Goal: Transaction & Acquisition: Purchase product/service

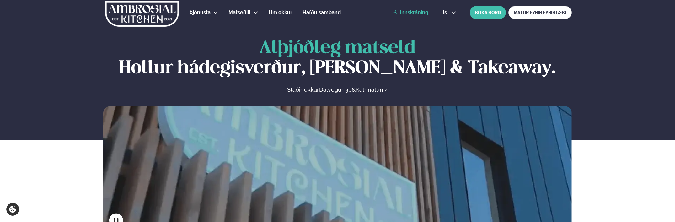
click at [418, 15] on link "Innskráning" at bounding box center [410, 13] width 36 height 6
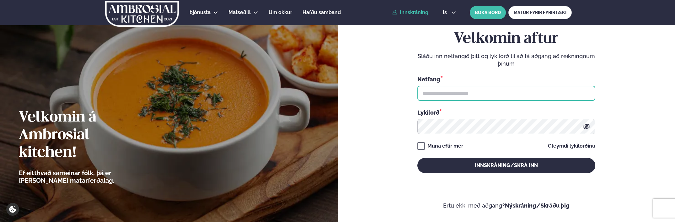
click at [464, 97] on input "text" at bounding box center [506, 93] width 178 height 15
type input "**********"
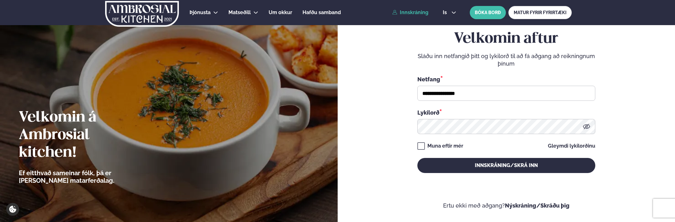
click at [435, 134] on div "**********" at bounding box center [506, 101] width 178 height 143
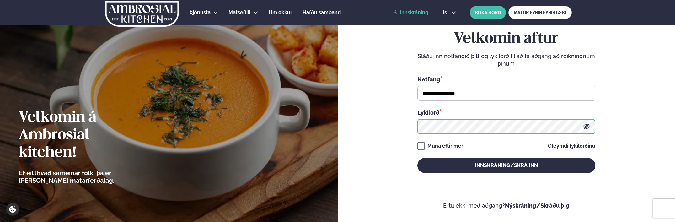
click at [417, 158] on button "Innskráning/Skrá inn" at bounding box center [506, 165] width 178 height 15
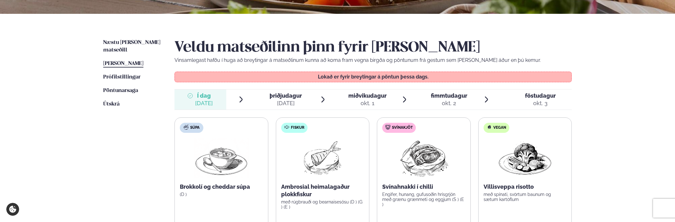
scroll to position [126, 0]
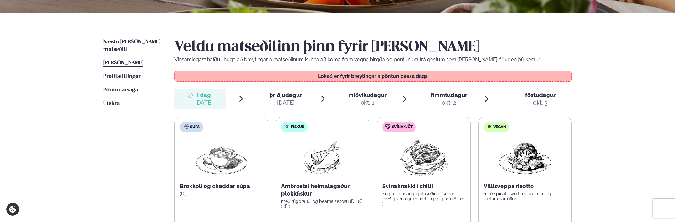
click at [139, 40] on span "Næstu [PERSON_NAME] matseðill" at bounding box center [131, 45] width 57 height 13
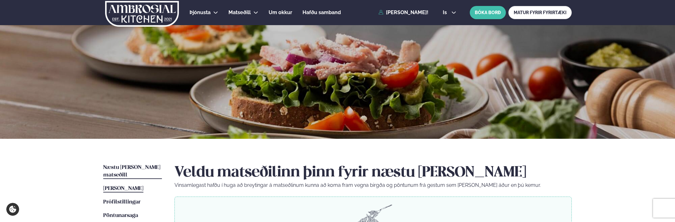
click at [141, 186] on span "[PERSON_NAME]" at bounding box center [123, 188] width 40 height 5
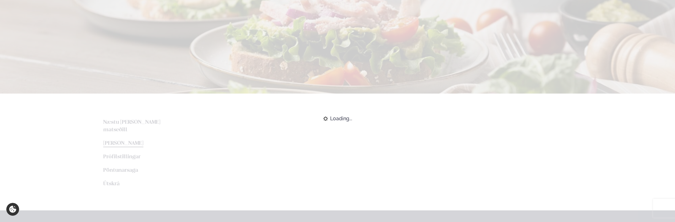
scroll to position [94, 0]
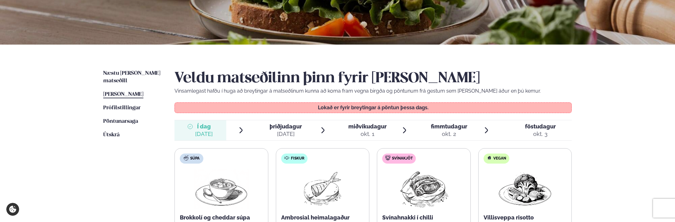
click at [360, 137] on div "okt. 1" at bounding box center [367, 134] width 38 height 8
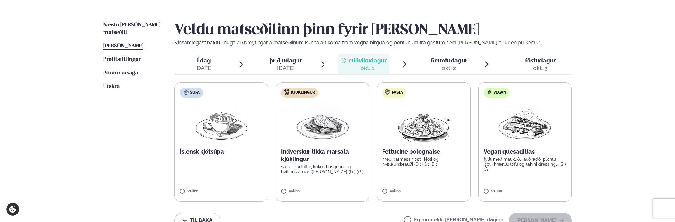
scroll to position [188, 0]
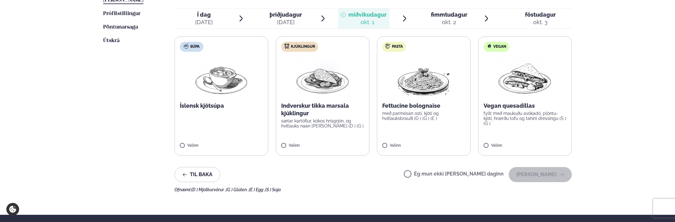
click at [500, 106] on p "Vegan quesadillas" at bounding box center [525, 106] width 83 height 8
click at [539, 177] on button "[PERSON_NAME]" at bounding box center [540, 174] width 63 height 15
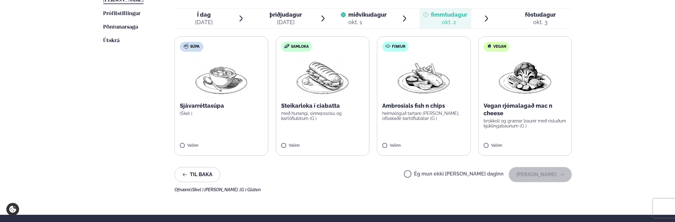
click at [370, 23] on div "okt. 1" at bounding box center [367, 23] width 38 height 8
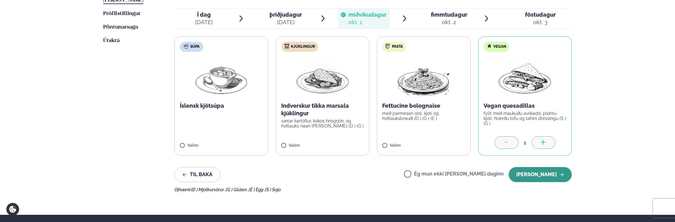
click at [540, 179] on button "[PERSON_NAME]" at bounding box center [540, 174] width 63 height 15
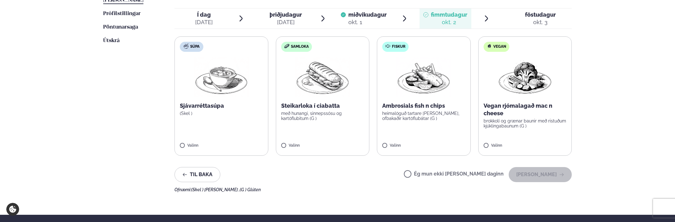
click at [425, 97] on img at bounding box center [423, 77] width 55 height 40
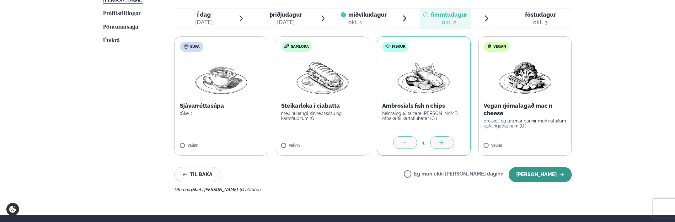
click at [562, 178] on button "[PERSON_NAME]" at bounding box center [540, 174] width 63 height 15
